Goal: Task Accomplishment & Management: Use online tool/utility

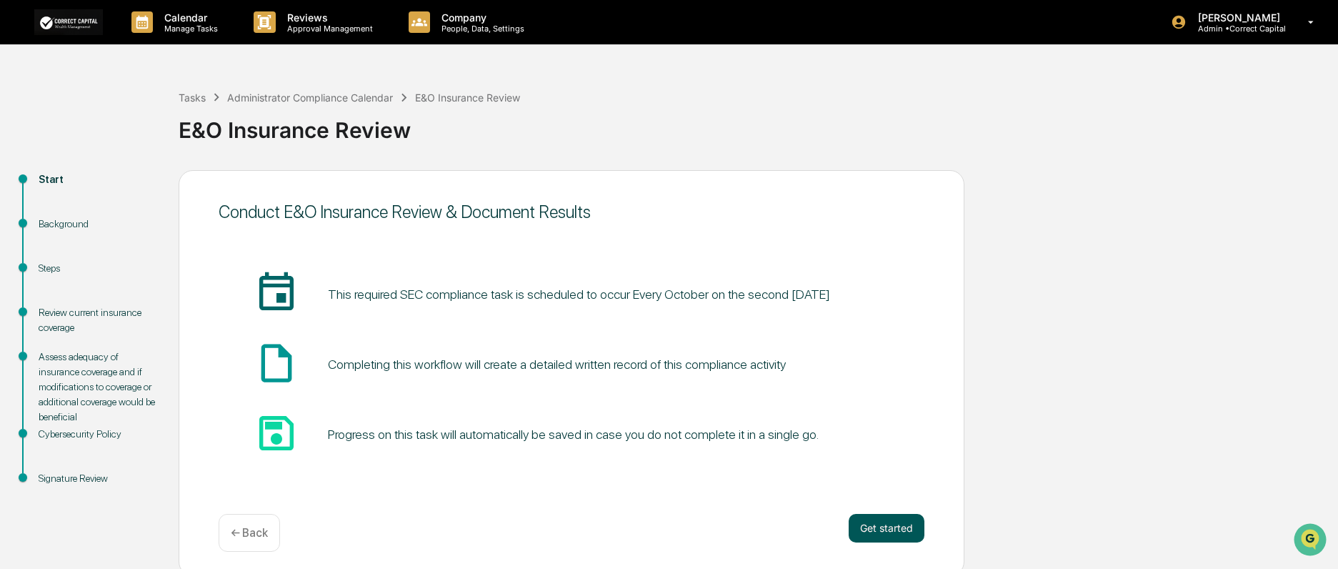
click at [871, 534] on button "Get started" at bounding box center [887, 528] width 76 height 29
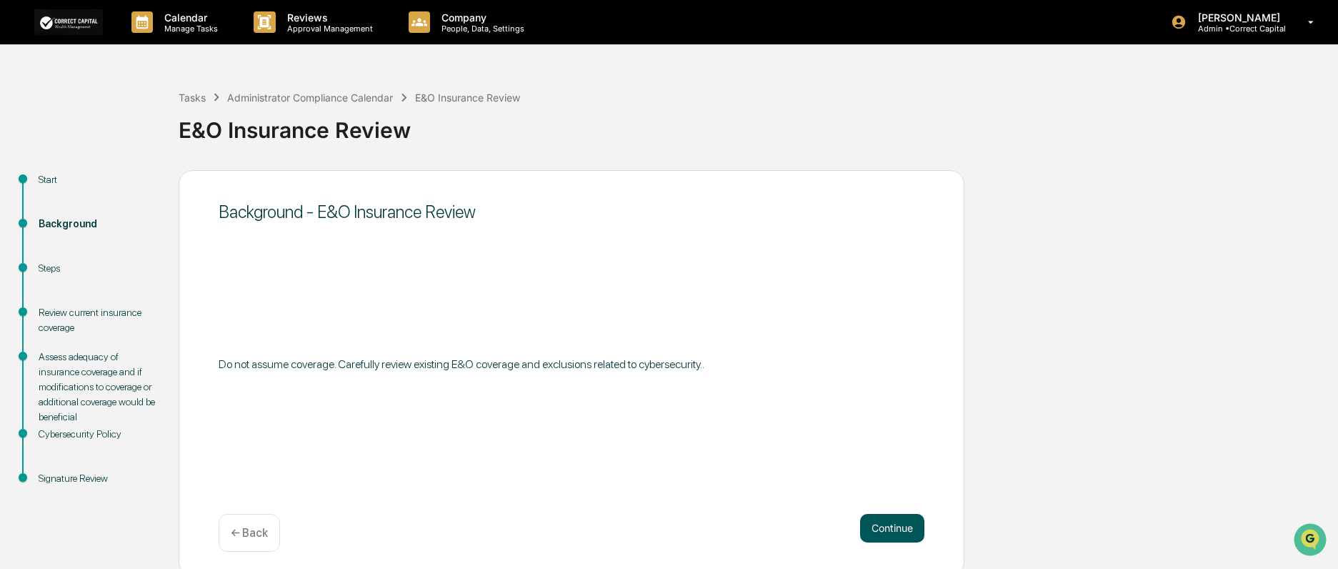
click at [899, 526] on button "Continue" at bounding box center [892, 528] width 64 height 29
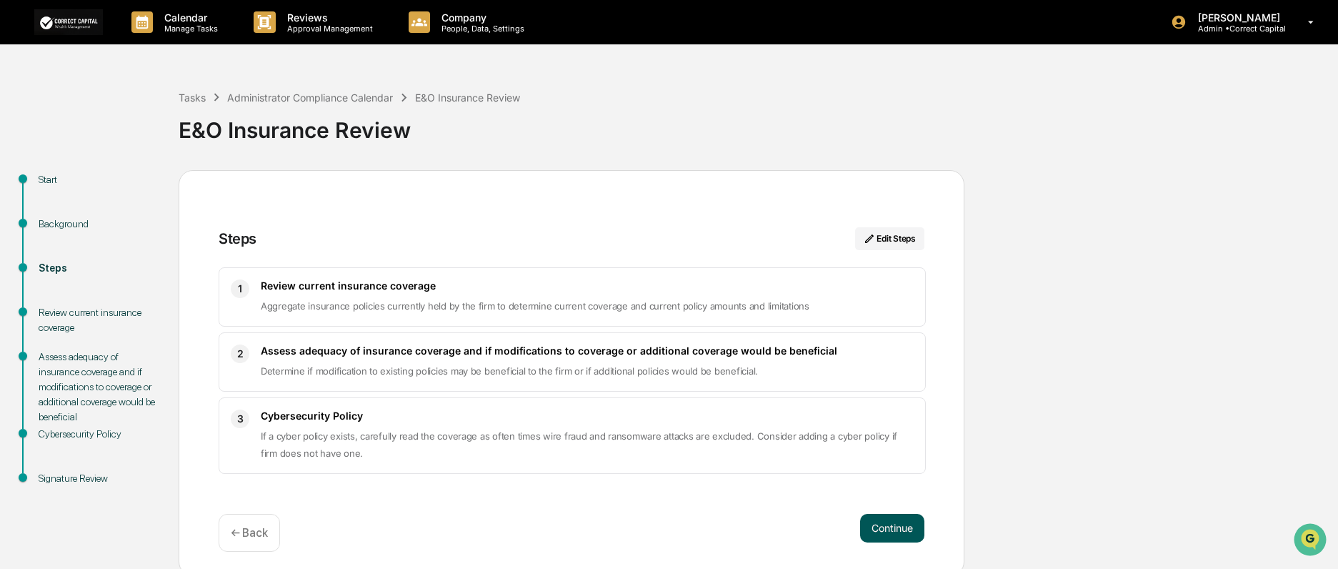
click at [894, 534] on button "Continue" at bounding box center [892, 528] width 64 height 29
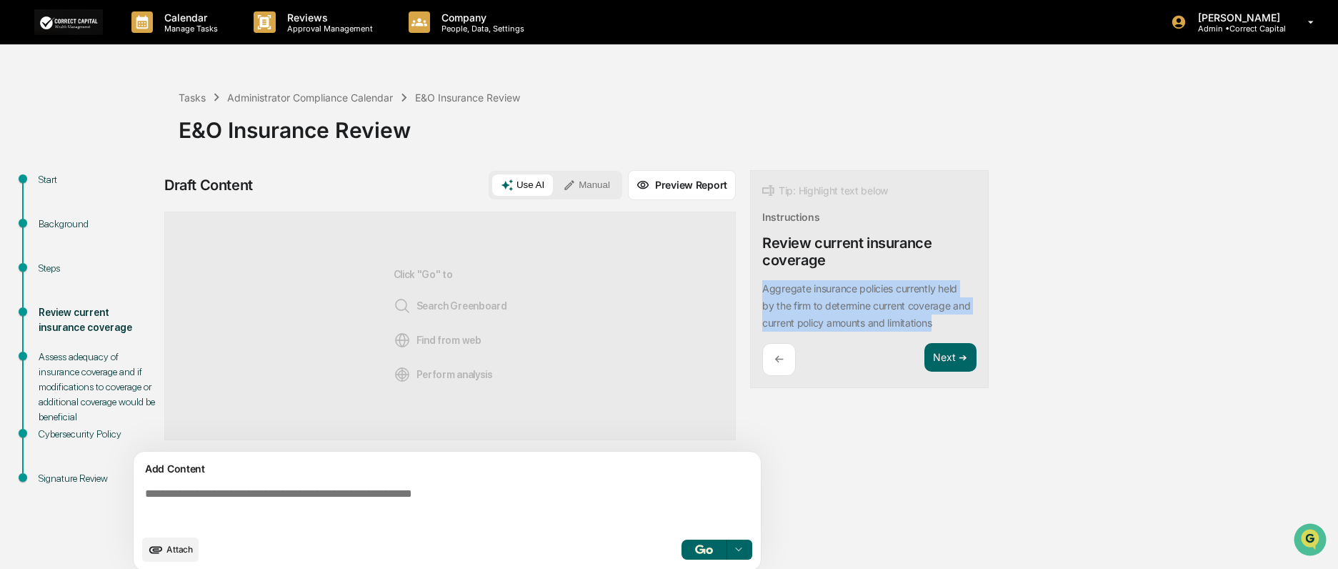
drag, startPoint x: 763, startPoint y: 287, endPoint x: 993, endPoint y: 319, distance: 232.2
click at [993, 319] on div "Start Background Steps Review current insurance coverage Assess adequacy of ins…" at bounding box center [669, 374] width 1324 height 409
click at [820, 269] on button "Focus Assistant" at bounding box center [801, 264] width 74 height 19
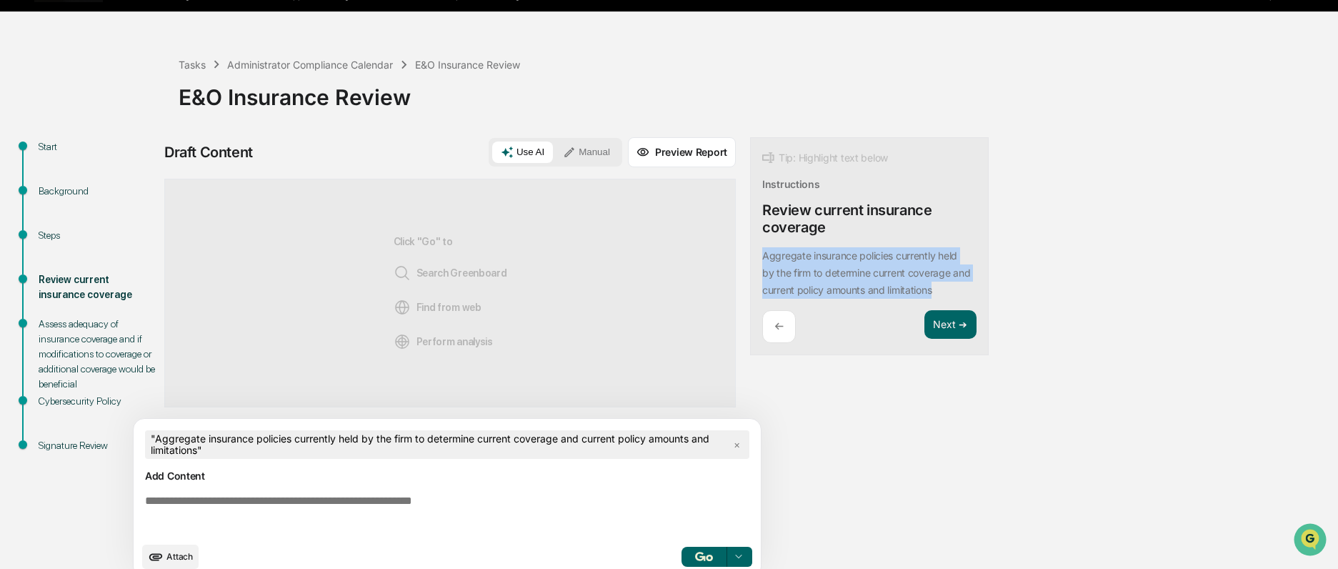
scroll to position [51, 0]
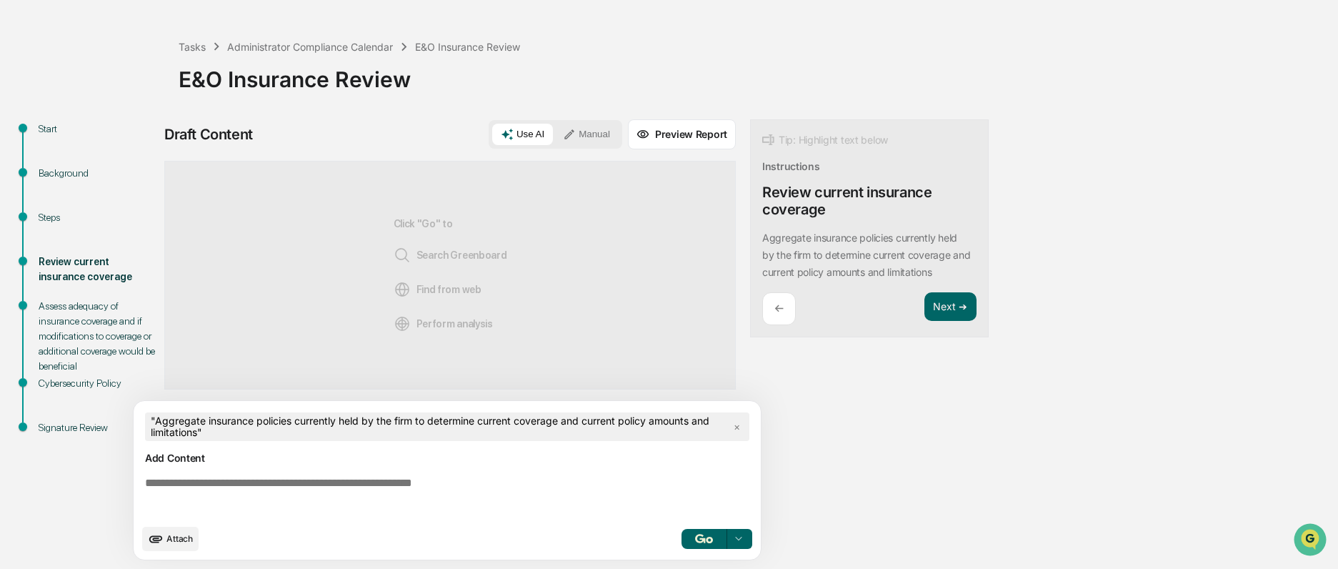
click at [716, 460] on div "Add Content" at bounding box center [447, 457] width 610 height 17
drag, startPoint x: 708, startPoint y: 535, endPoint x: 708, endPoint y: 524, distance: 10.7
click at [708, 535] on img "button" at bounding box center [703, 538] width 17 height 9
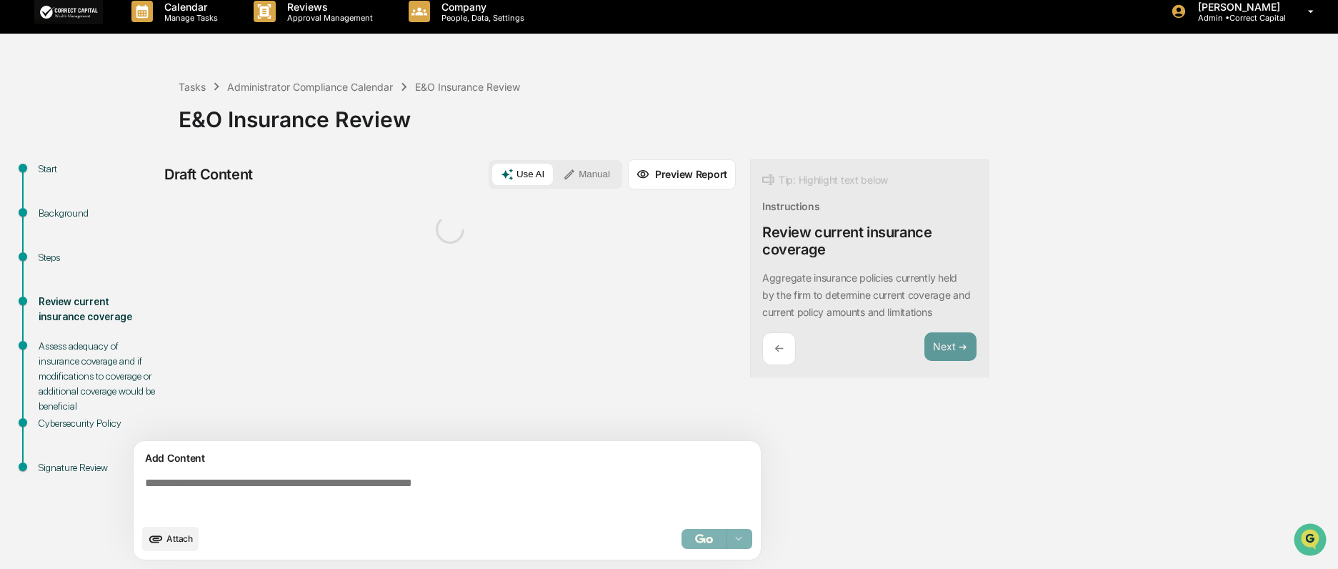
scroll to position [11, 0]
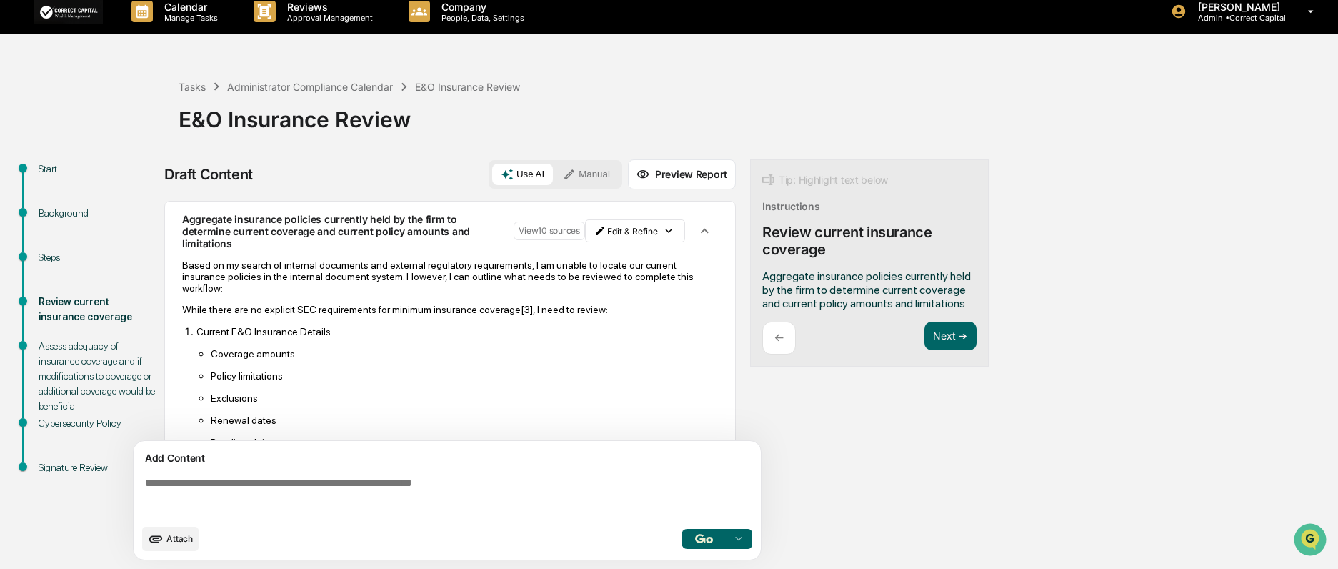
click at [641, 109] on div "E&O Insurance Review" at bounding box center [755, 113] width 1152 height 37
click at [666, 232] on html "Calendar Manage Tasks Reviews Approval Management Company People, Data, Setting…" at bounding box center [669, 273] width 1338 height 569
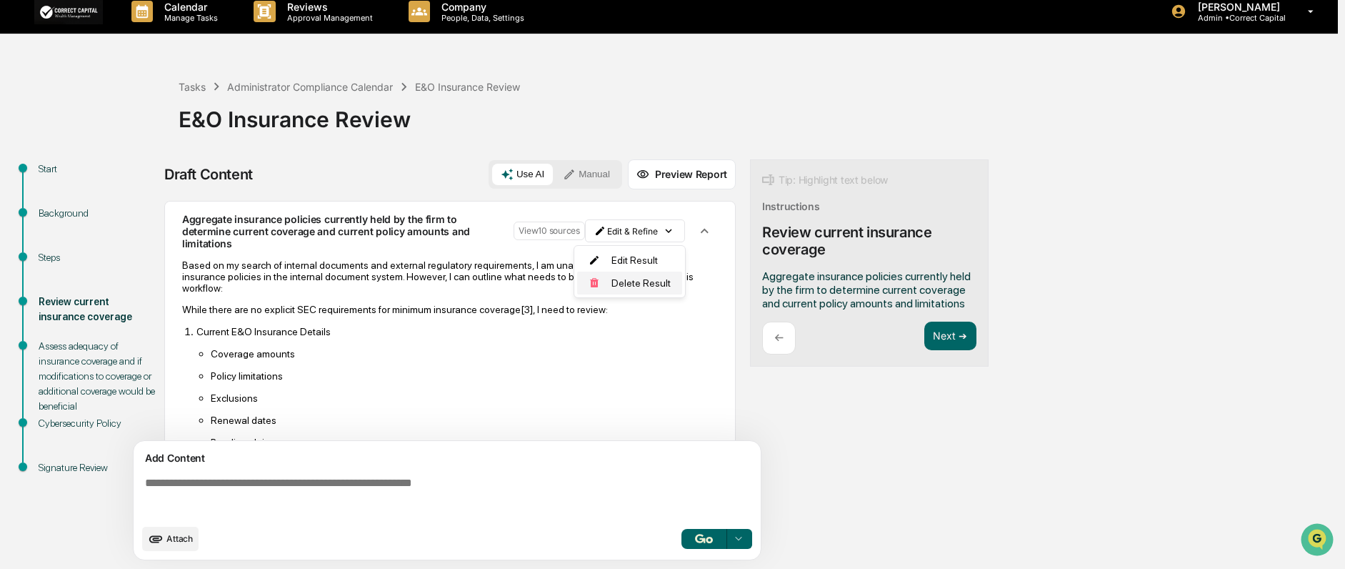
click at [648, 288] on div "Delete Result" at bounding box center [629, 282] width 105 height 23
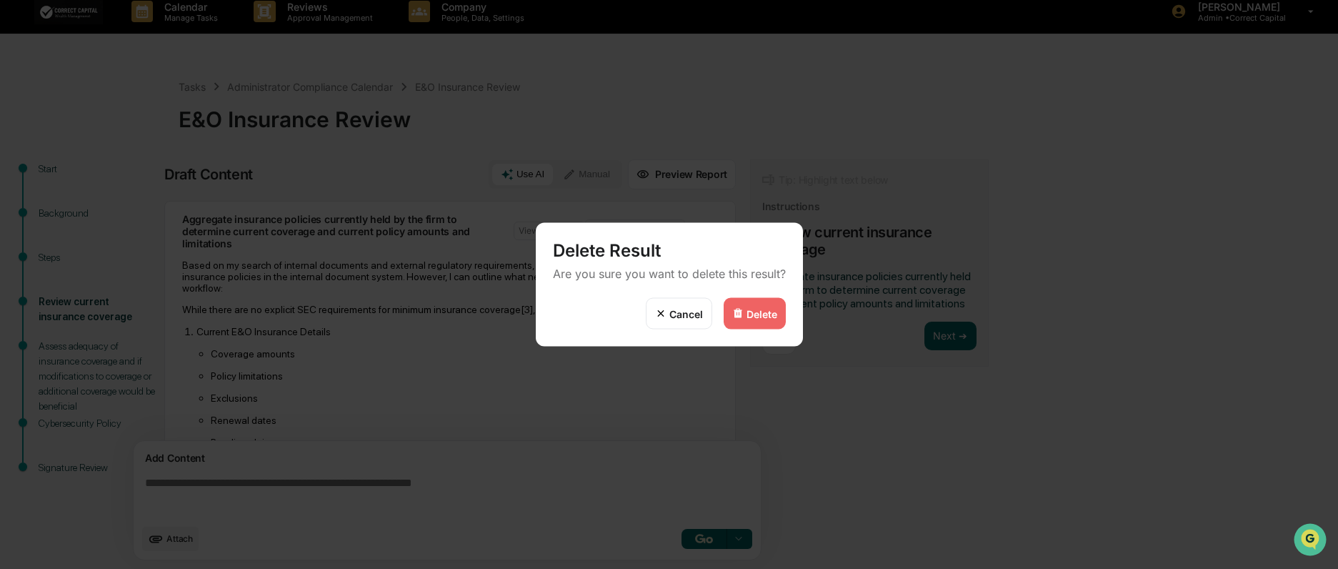
click at [734, 315] on img at bounding box center [737, 313] width 11 height 11
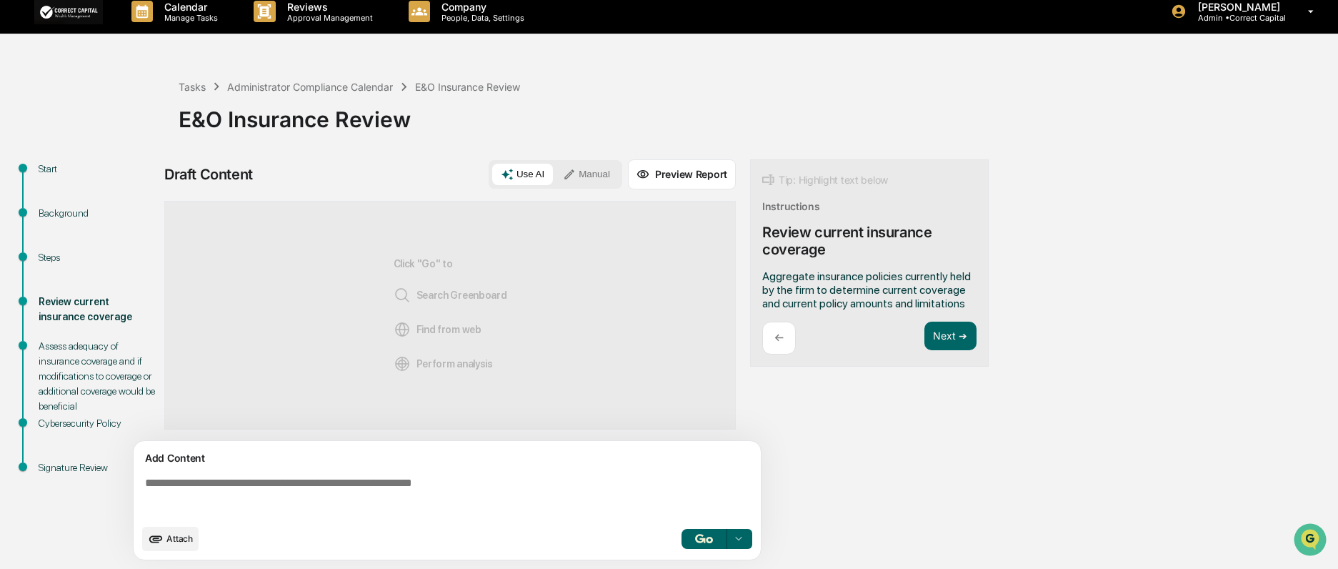
click at [973, 304] on div "Aggregate insurance policies currently held by the firm to determine current co…" at bounding box center [869, 289] width 214 height 41
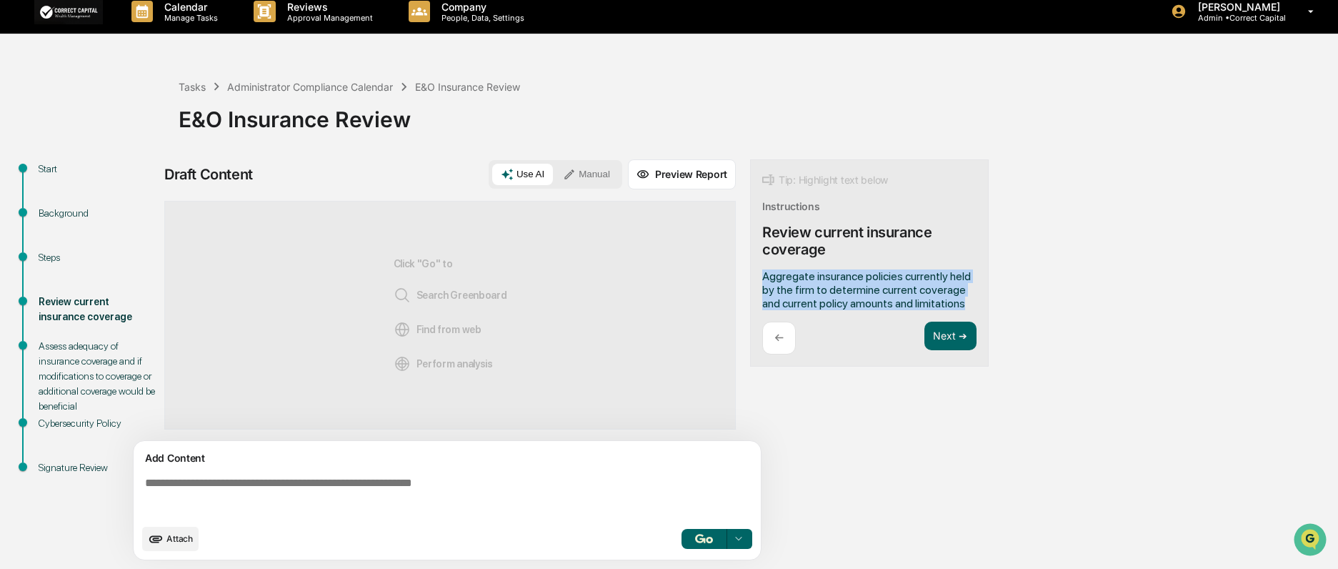
drag, startPoint x: 973, startPoint y: 304, endPoint x: 758, endPoint y: 274, distance: 217.2
click at [758, 274] on div "Tip: Highlight text below Instructions Review current insurance coverage Aggreg…" at bounding box center [869, 263] width 239 height 208
copy span "Aggregate insurance policies currently held by the firm to determine current co…"
click at [586, 180] on button "Manual" at bounding box center [586, 174] width 64 height 21
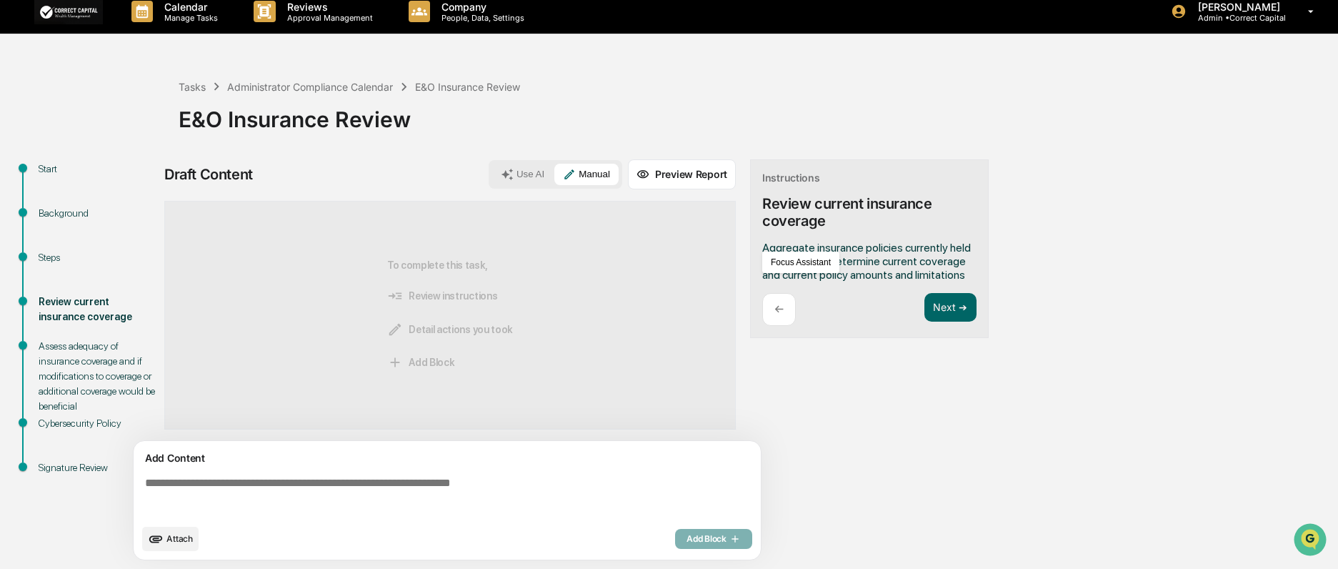
click at [256, 486] on textarea at bounding box center [449, 496] width 621 height 51
paste textarea "**********"
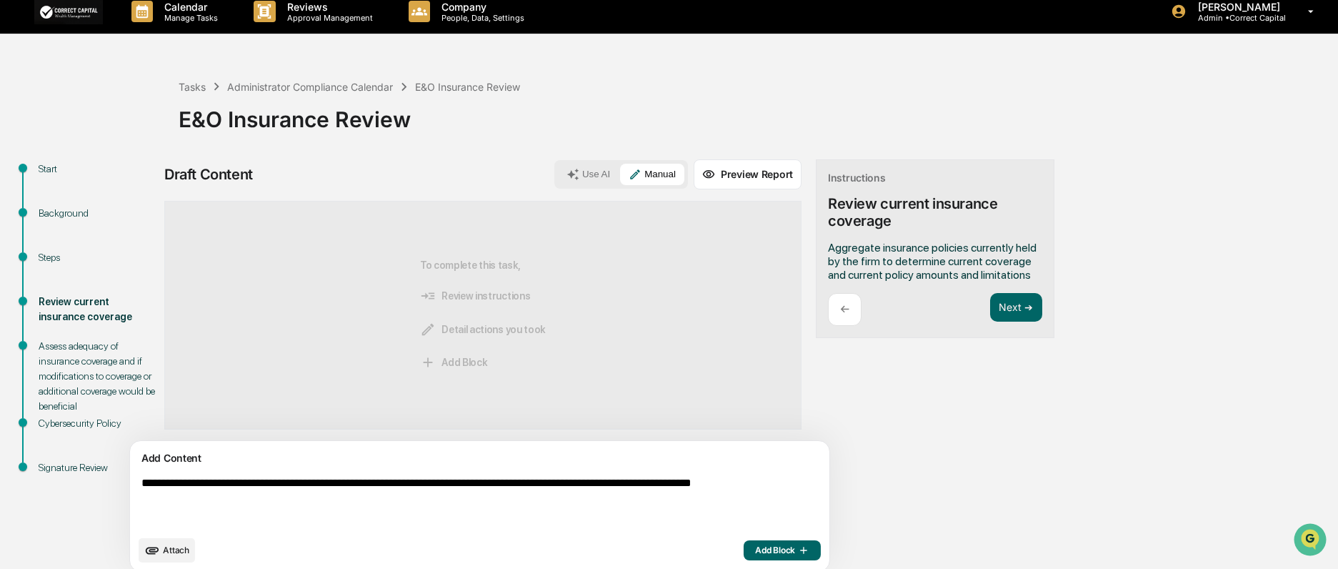
type textarea "**********"
click at [755, 549] on span "Add Block" at bounding box center [782, 549] width 54 height 11
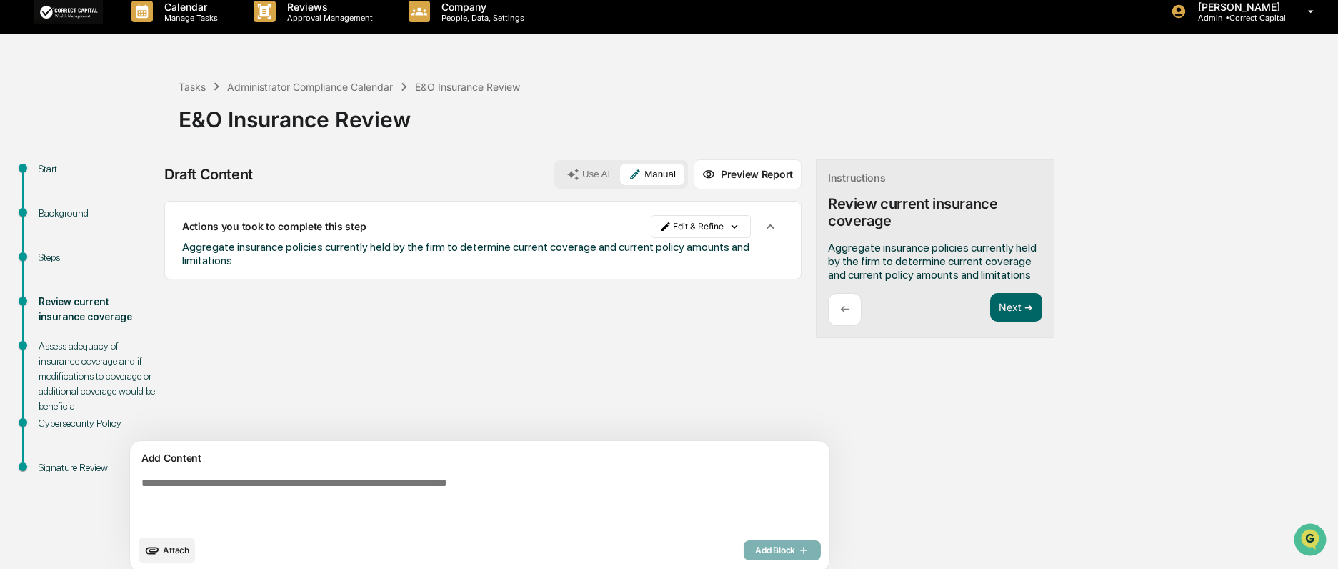
click at [931, 433] on div "Draft Content Use AI Manual Preview Report Sources Actions you took to complete…" at bounding box center [564, 369] width 800 height 421
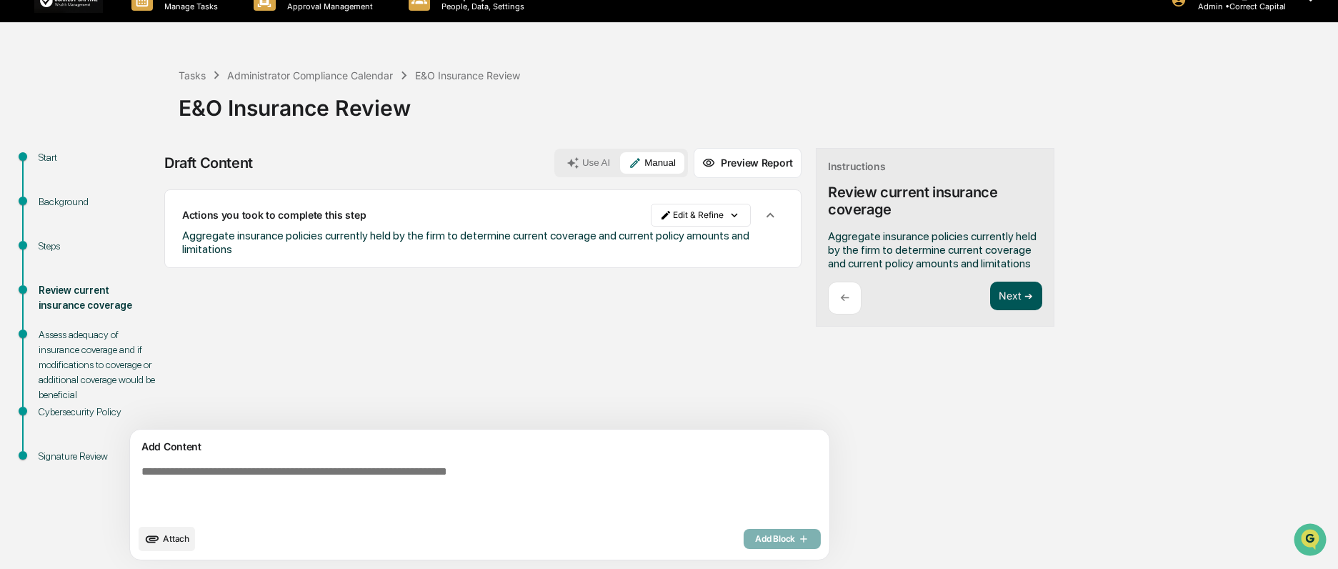
click at [990, 289] on button "Next ➔" at bounding box center [1016, 295] width 52 height 29
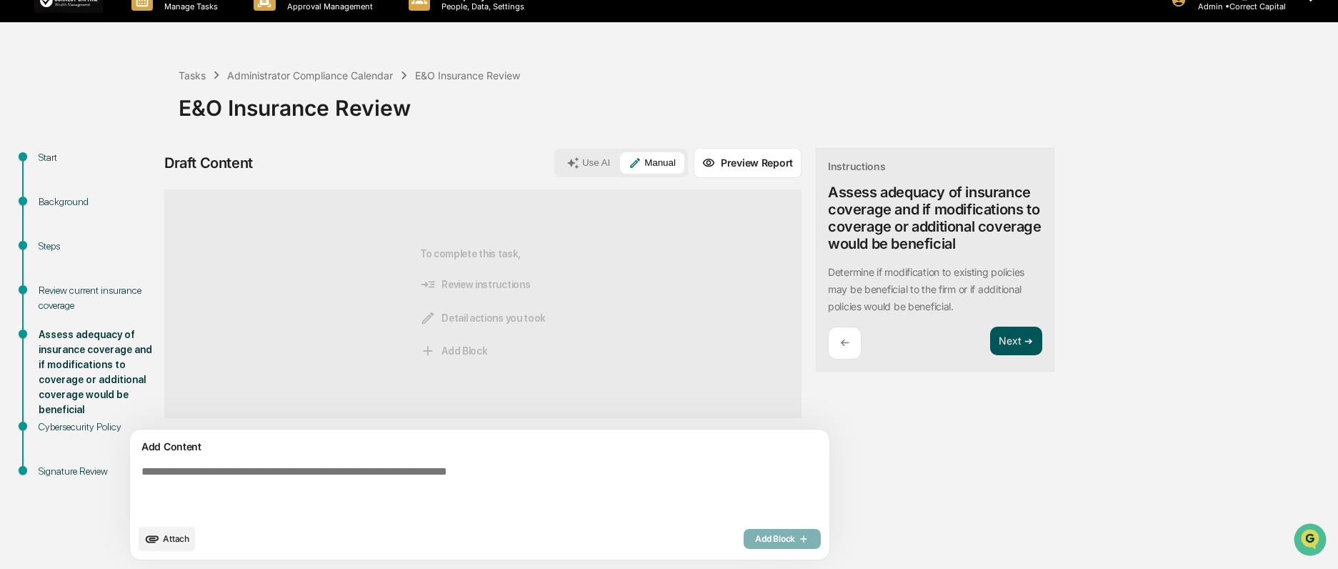
click at [990, 356] on button "Next ➔" at bounding box center [1016, 340] width 52 height 29
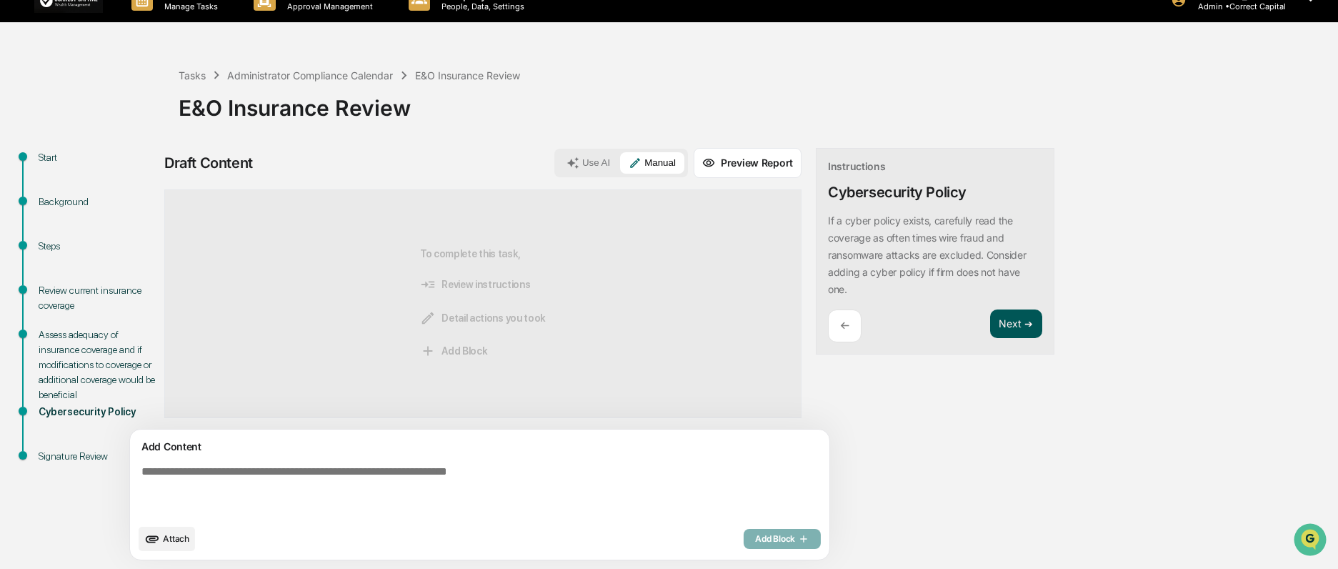
click at [990, 331] on button "Next ➔" at bounding box center [1016, 323] width 52 height 29
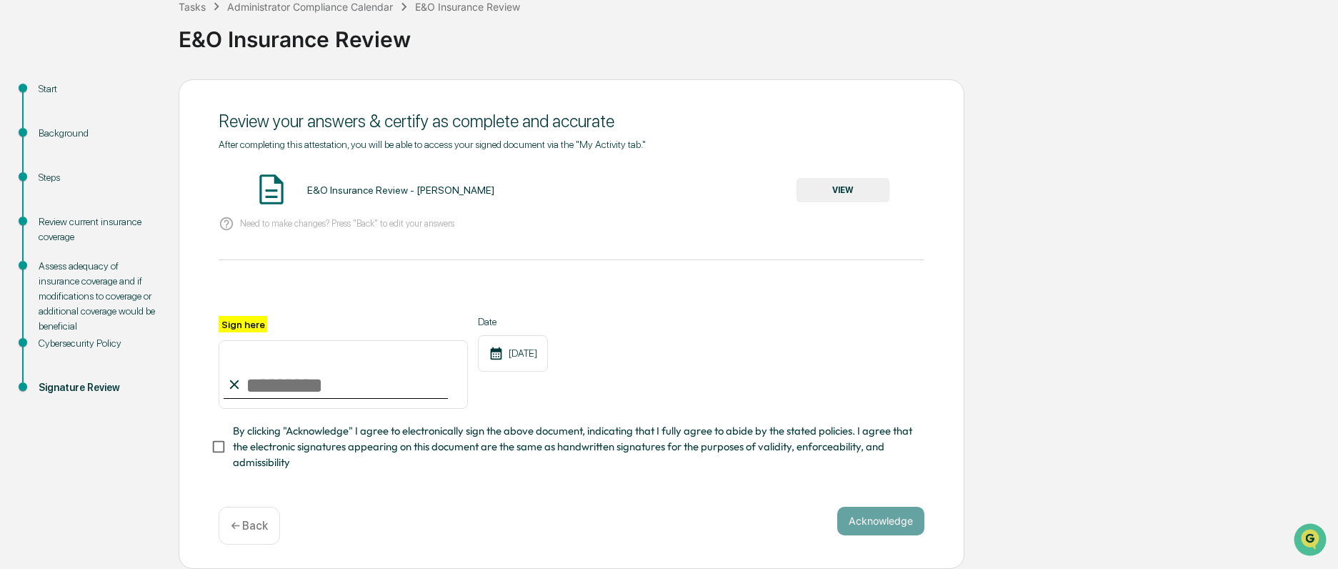
click at [239, 540] on div "← Back" at bounding box center [249, 525] width 61 height 38
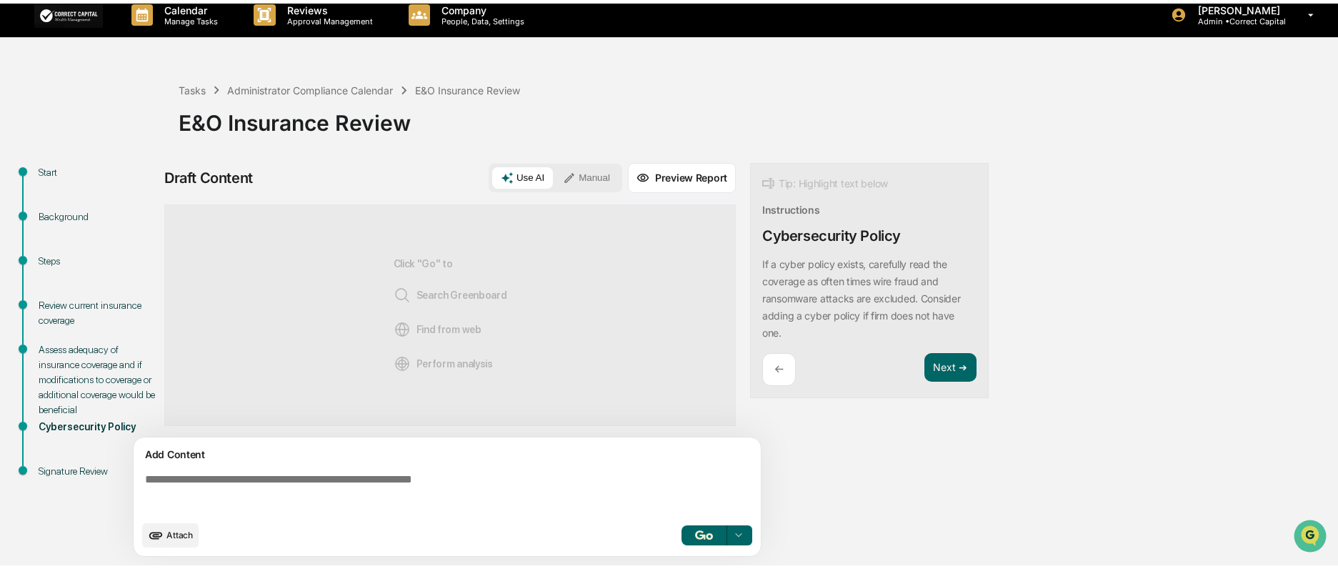
scroll to position [11, 0]
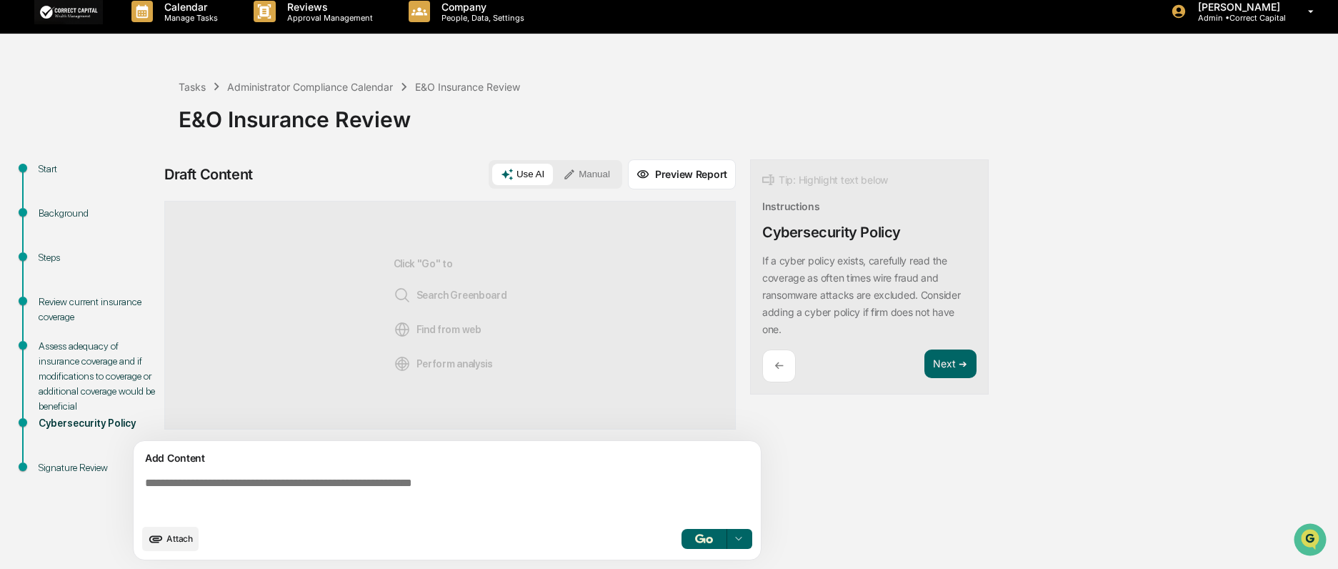
click at [775, 360] on p "←" at bounding box center [778, 366] width 9 height 14
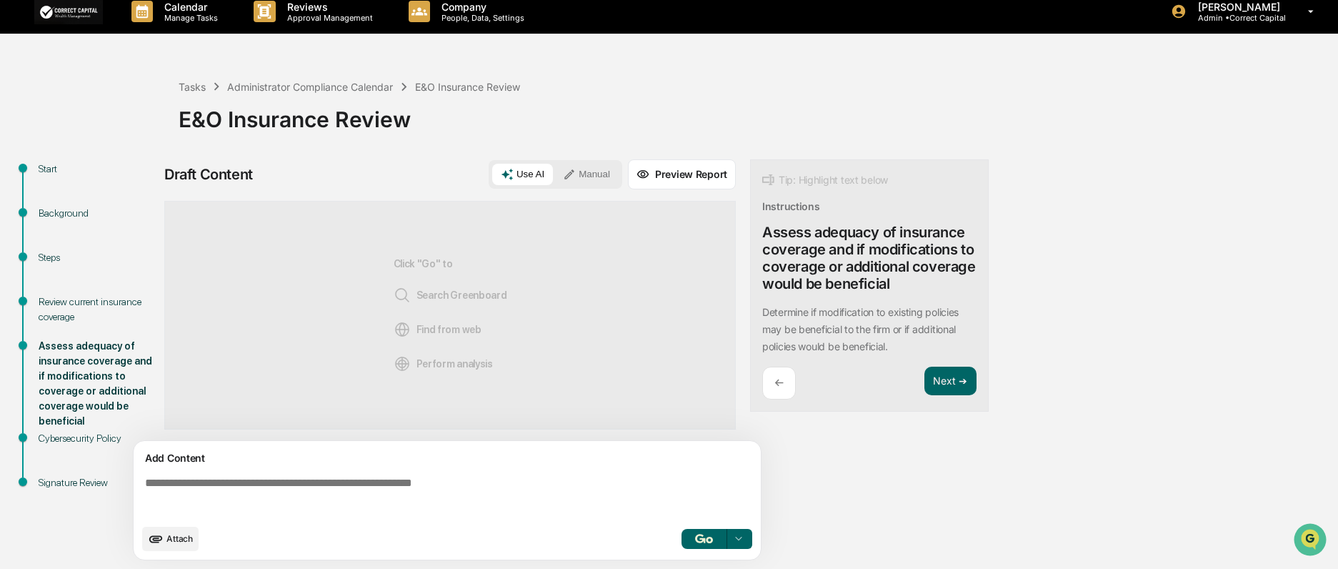
click at [196, 95] on div "E&O Insurance Review" at bounding box center [755, 113] width 1152 height 37
click at [199, 87] on div "Tasks" at bounding box center [192, 87] width 27 height 12
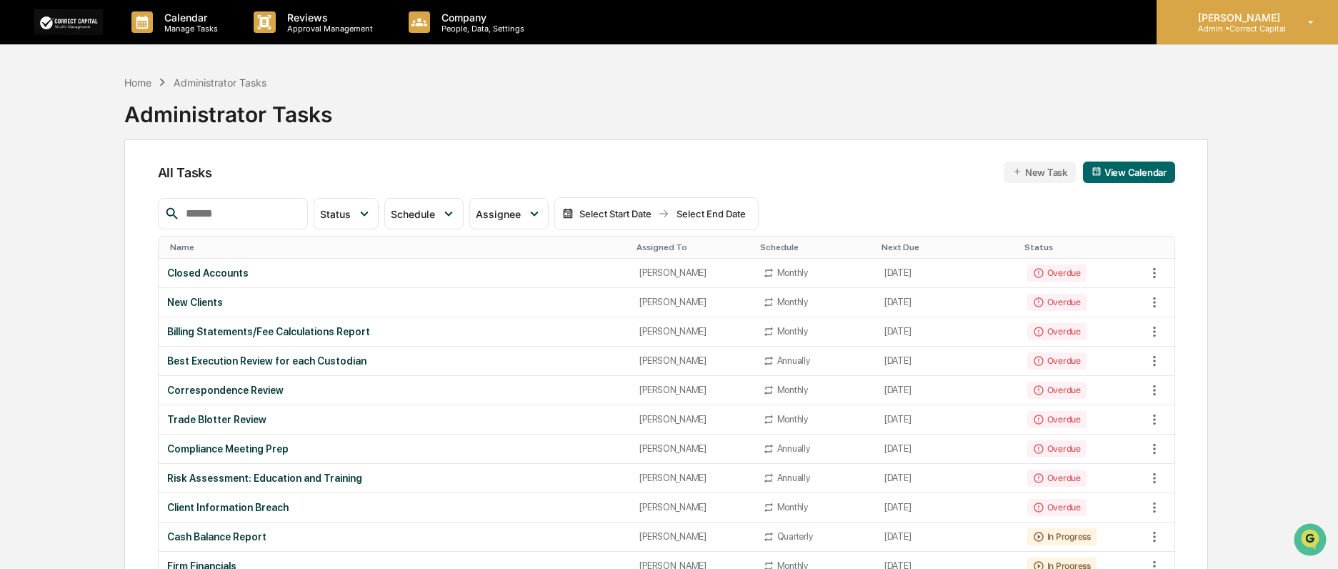
click at [1259, 21] on p "[PERSON_NAME]" at bounding box center [1236, 17] width 101 height 12
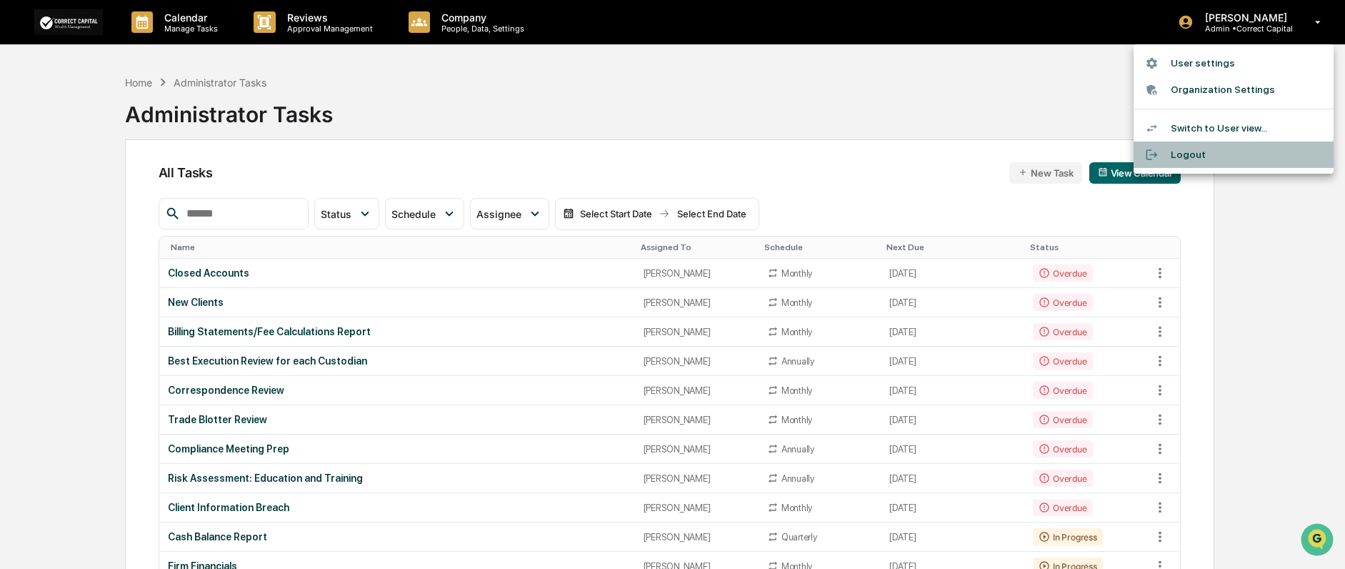
click at [1182, 161] on li "Logout" at bounding box center [1234, 154] width 200 height 26
